Goal: Navigation & Orientation: Find specific page/section

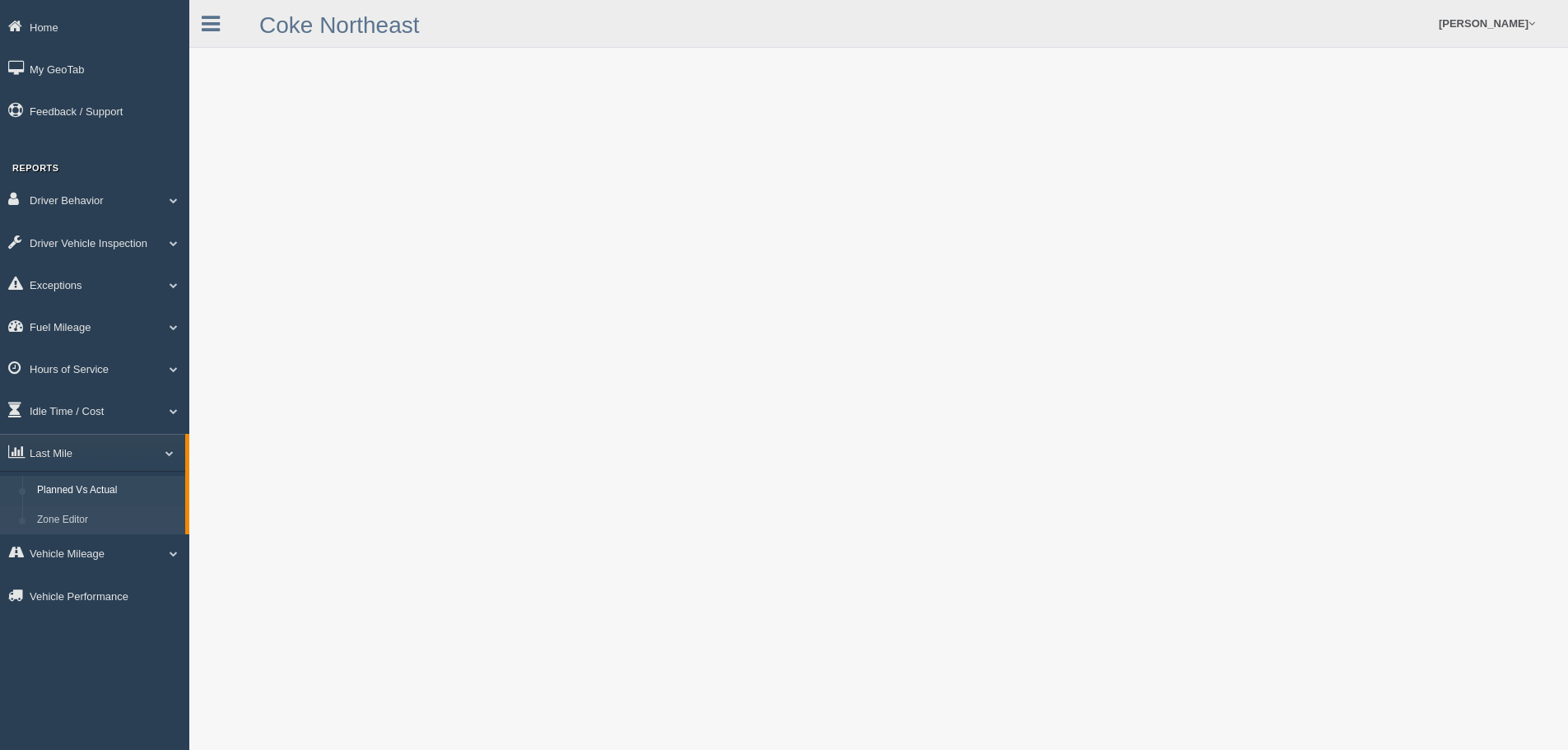
click at [66, 518] on link "Zone Editor" at bounding box center [107, 520] width 156 height 30
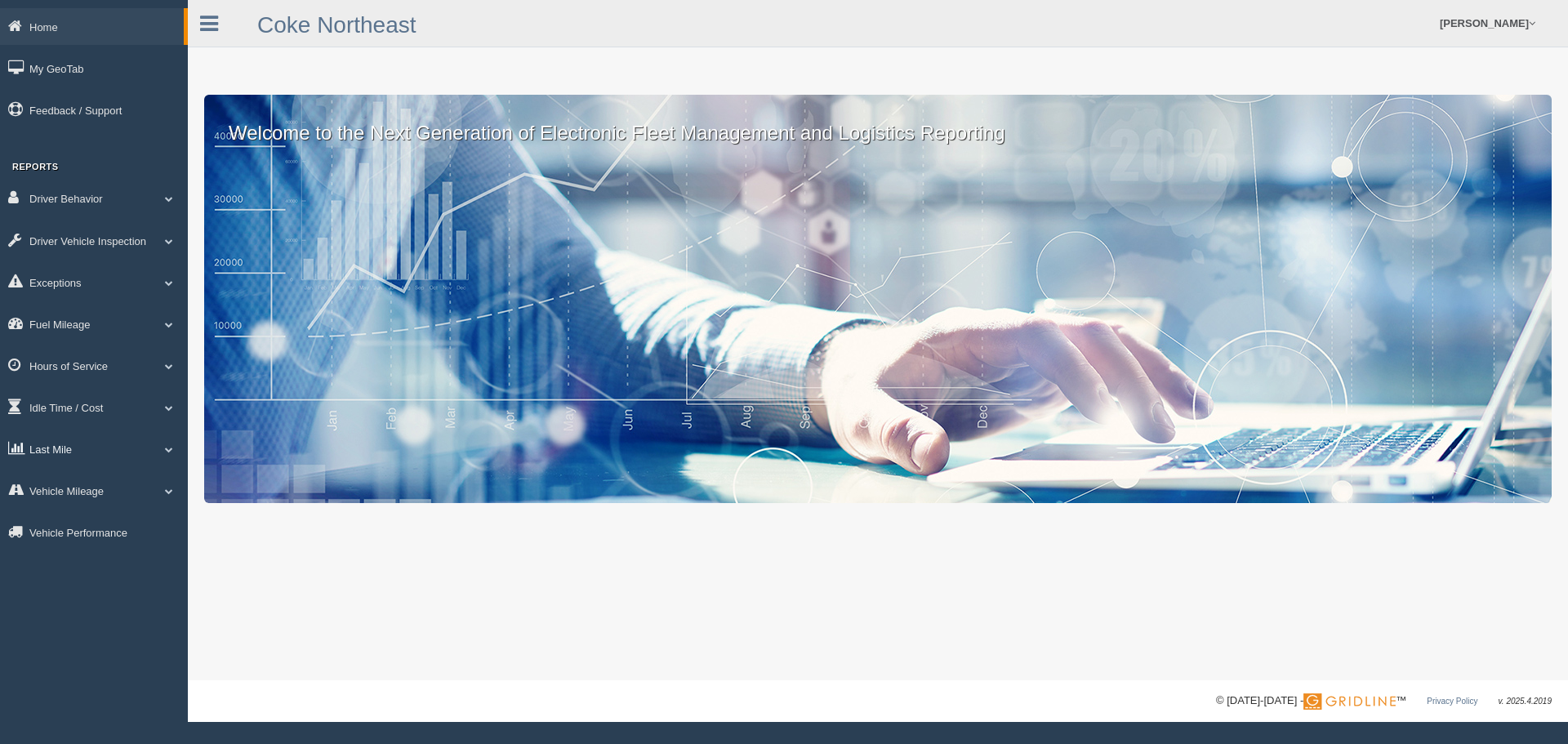
click at [98, 447] on link "Last Mile" at bounding box center [94, 449] width 188 height 37
click at [71, 516] on link "Zone Editor" at bounding box center [107, 516] width 154 height 30
